Goal: Information Seeking & Learning: Check status

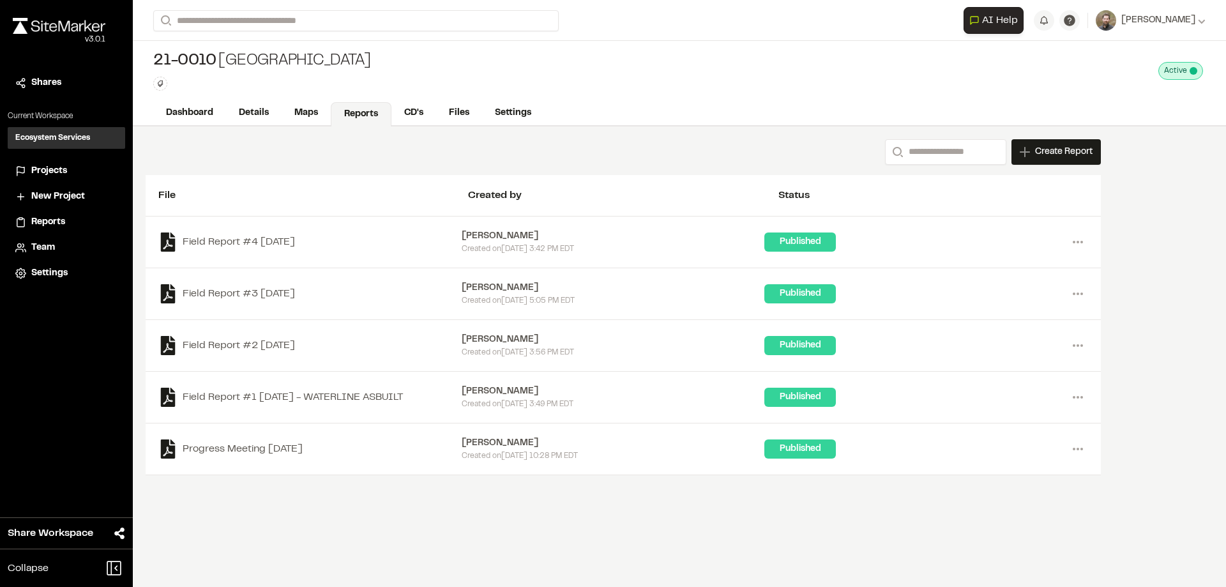
click at [42, 168] on span "Projects" at bounding box center [49, 171] width 36 height 14
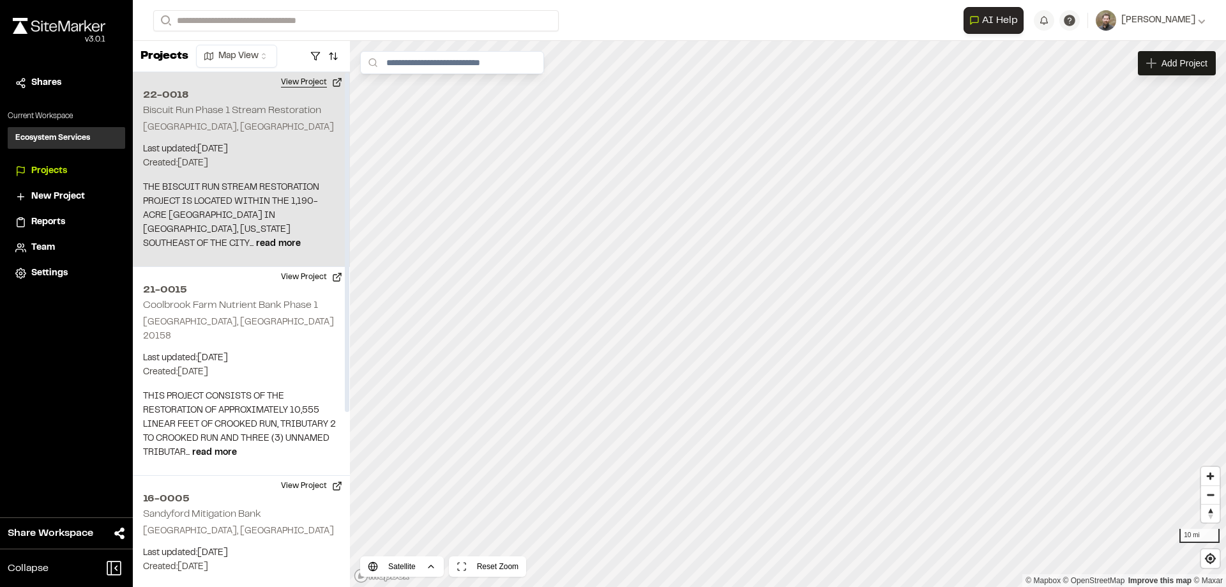
click at [301, 83] on button "View Project" at bounding box center [311, 82] width 77 height 20
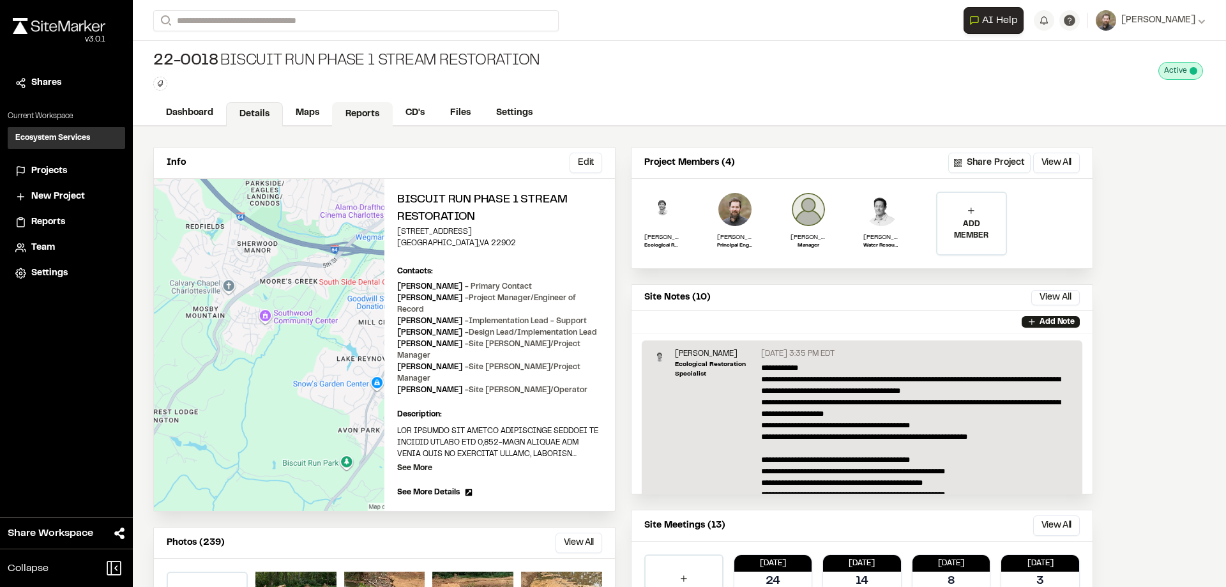
click at [362, 115] on link "Reports" at bounding box center [362, 114] width 61 height 24
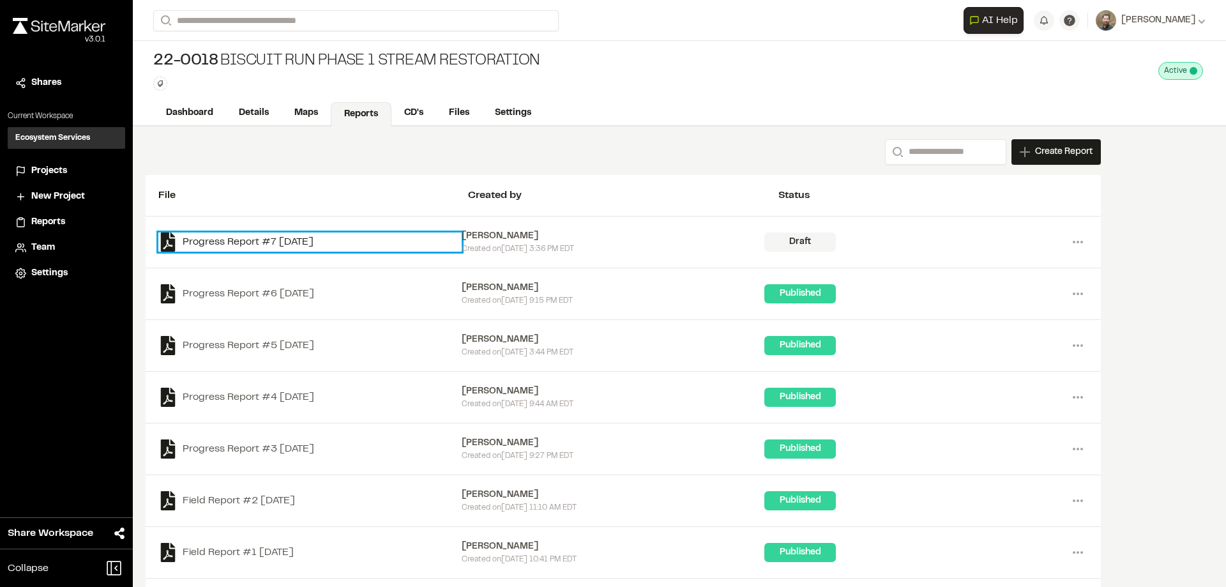
click at [312, 241] on link "Progress Report #7 2025-08-13" at bounding box center [309, 241] width 303 height 19
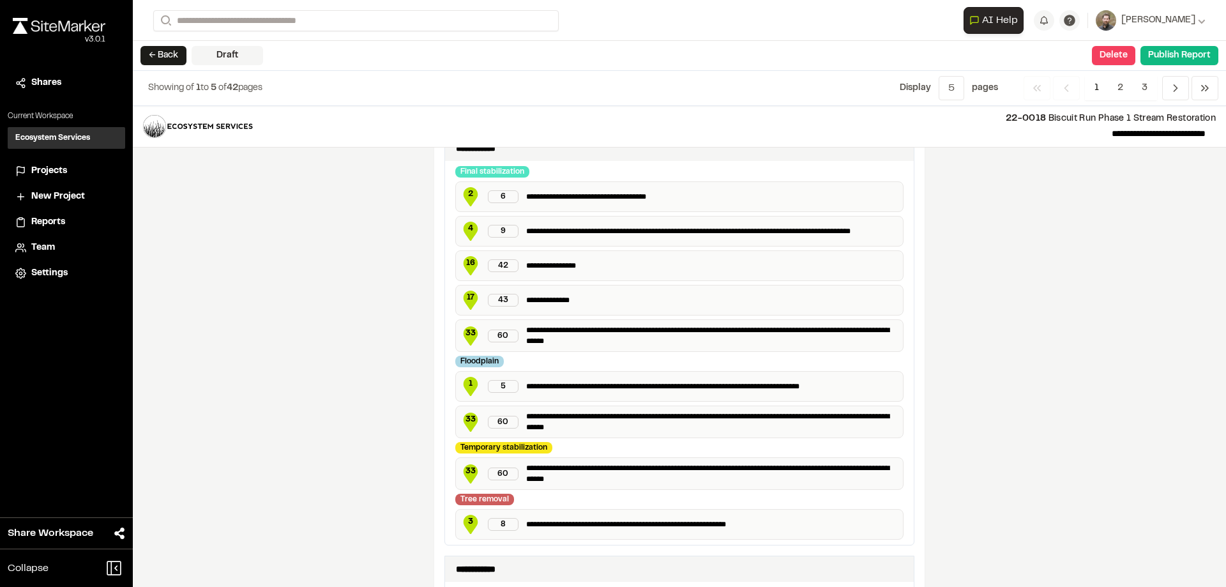
scroll to position [575, 0]
